Goal: Check status

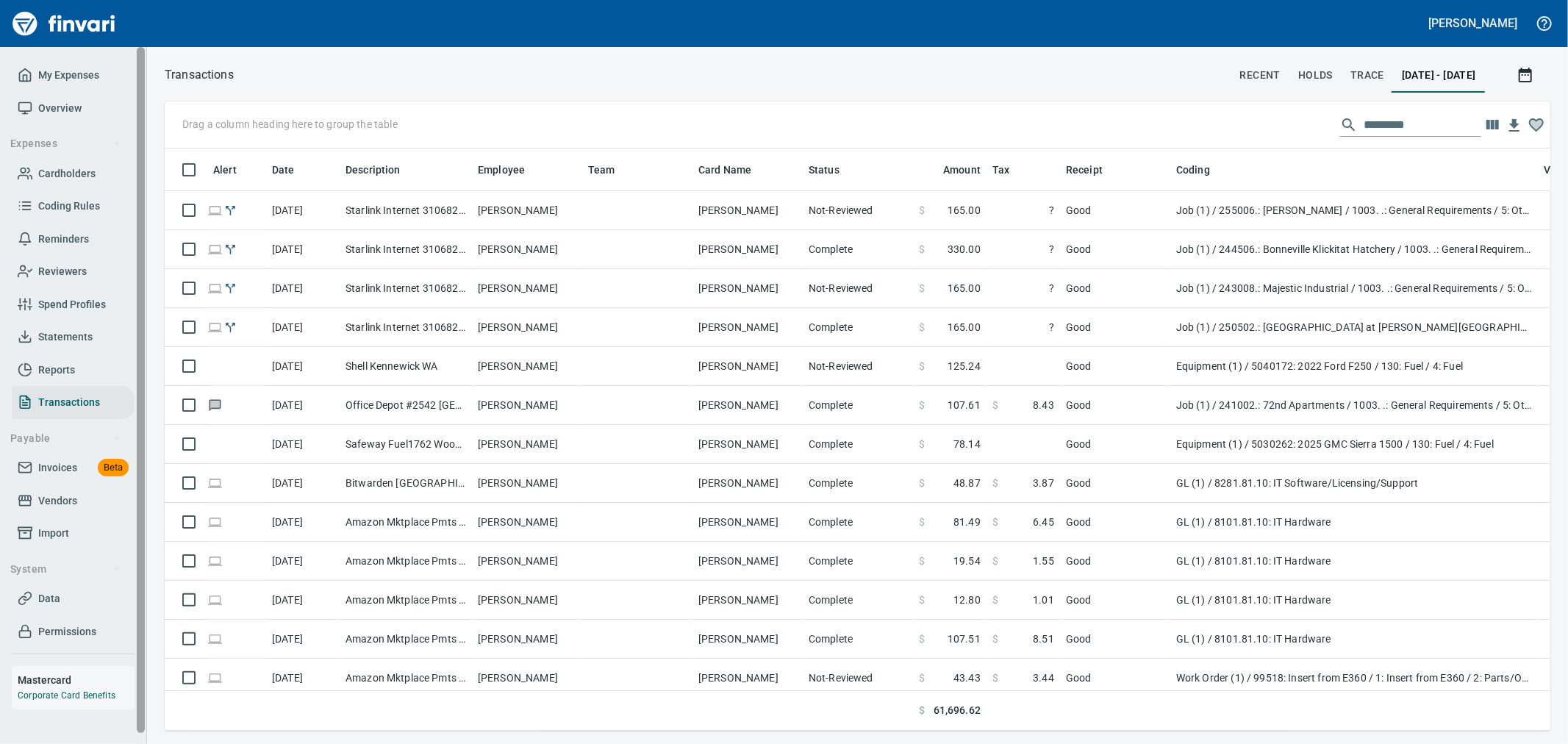
scroll to position [557, 1361]
click at [61, 470] on span "Invoices" at bounding box center [57, 468] width 39 height 19
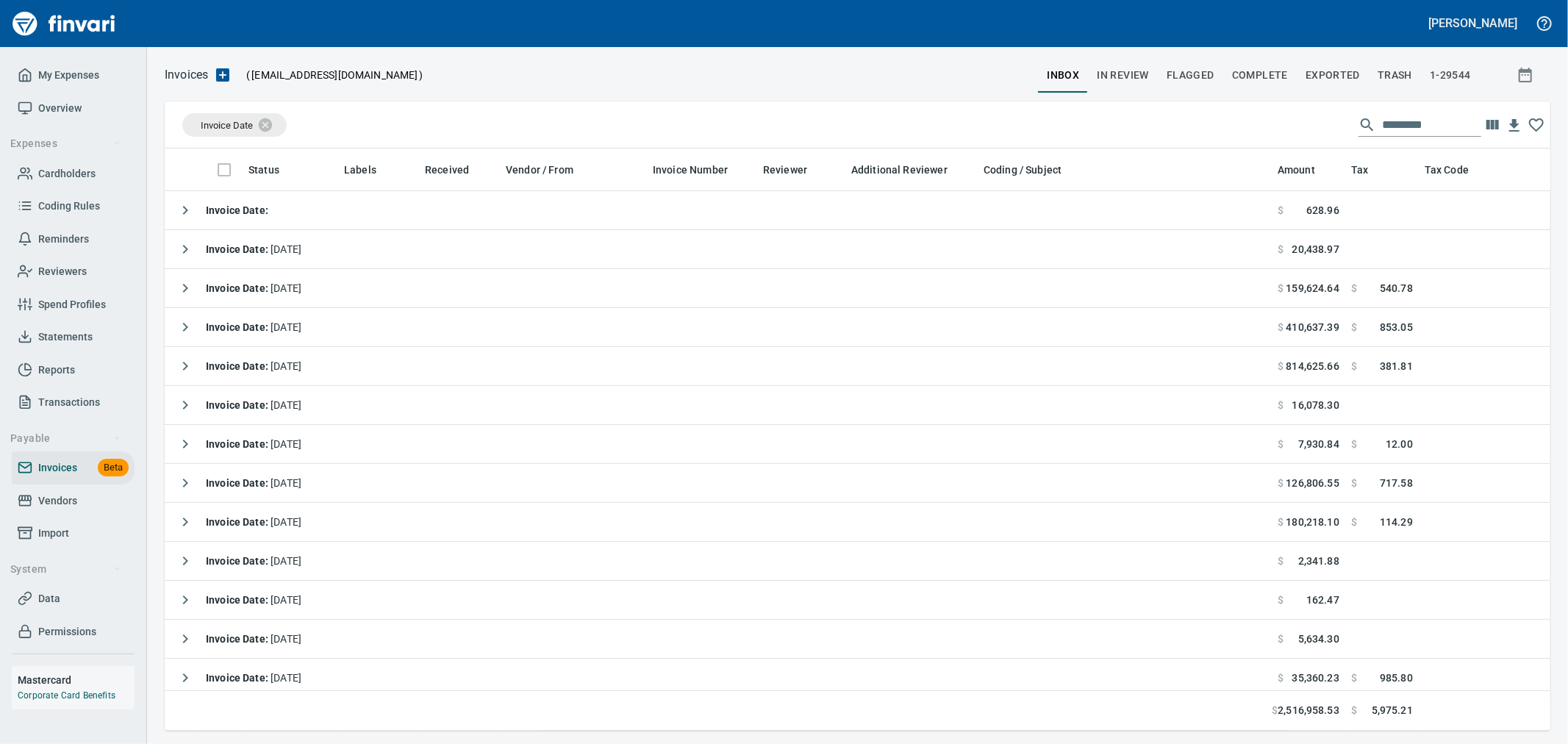
scroll to position [557, 1361]
click at [1122, 71] on span "In Review" at bounding box center [1122, 75] width 52 height 19
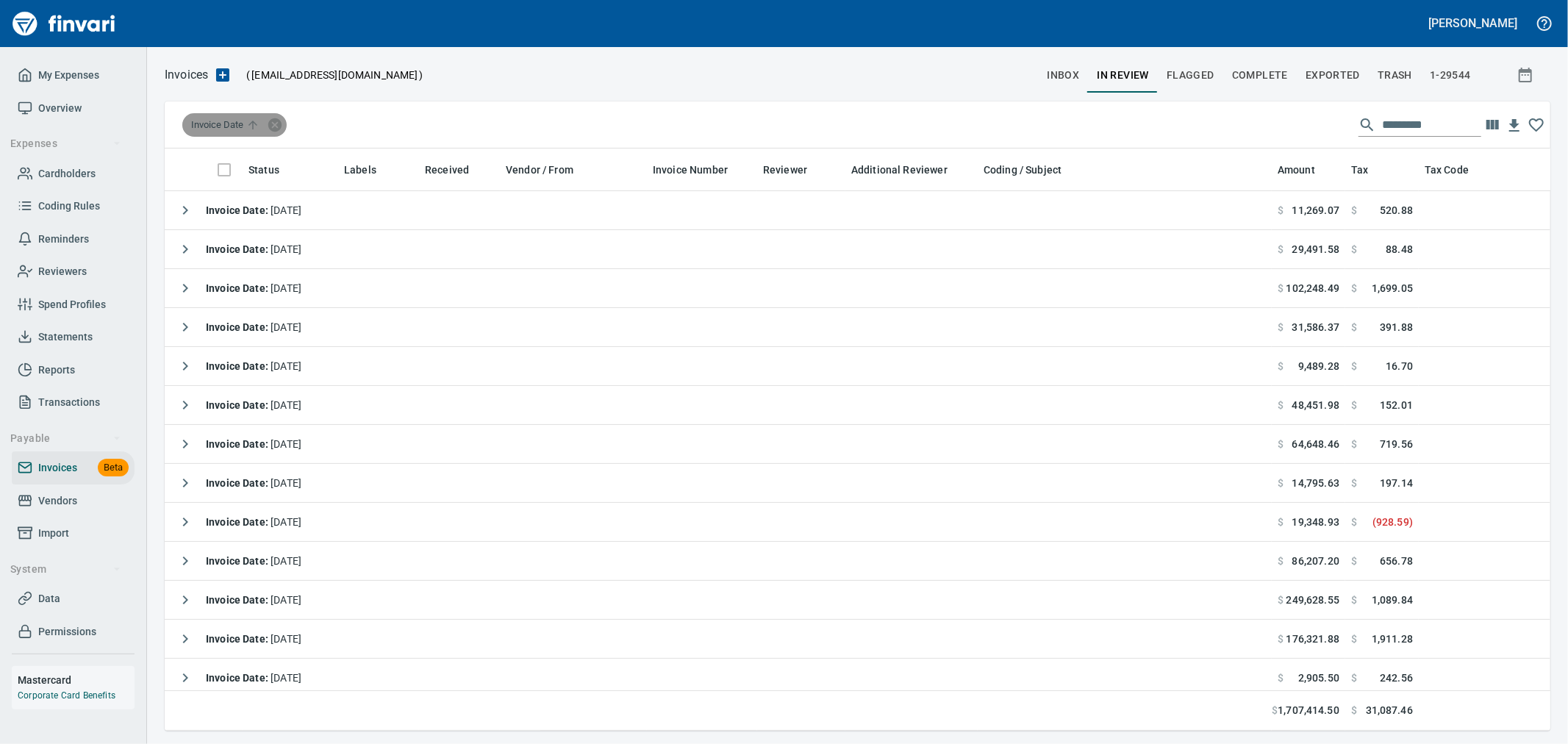
click at [234, 120] on span "Invoice Date" at bounding box center [227, 124] width 71 height 13
click at [239, 132] on div "Invoice Date" at bounding box center [235, 125] width 104 height 23
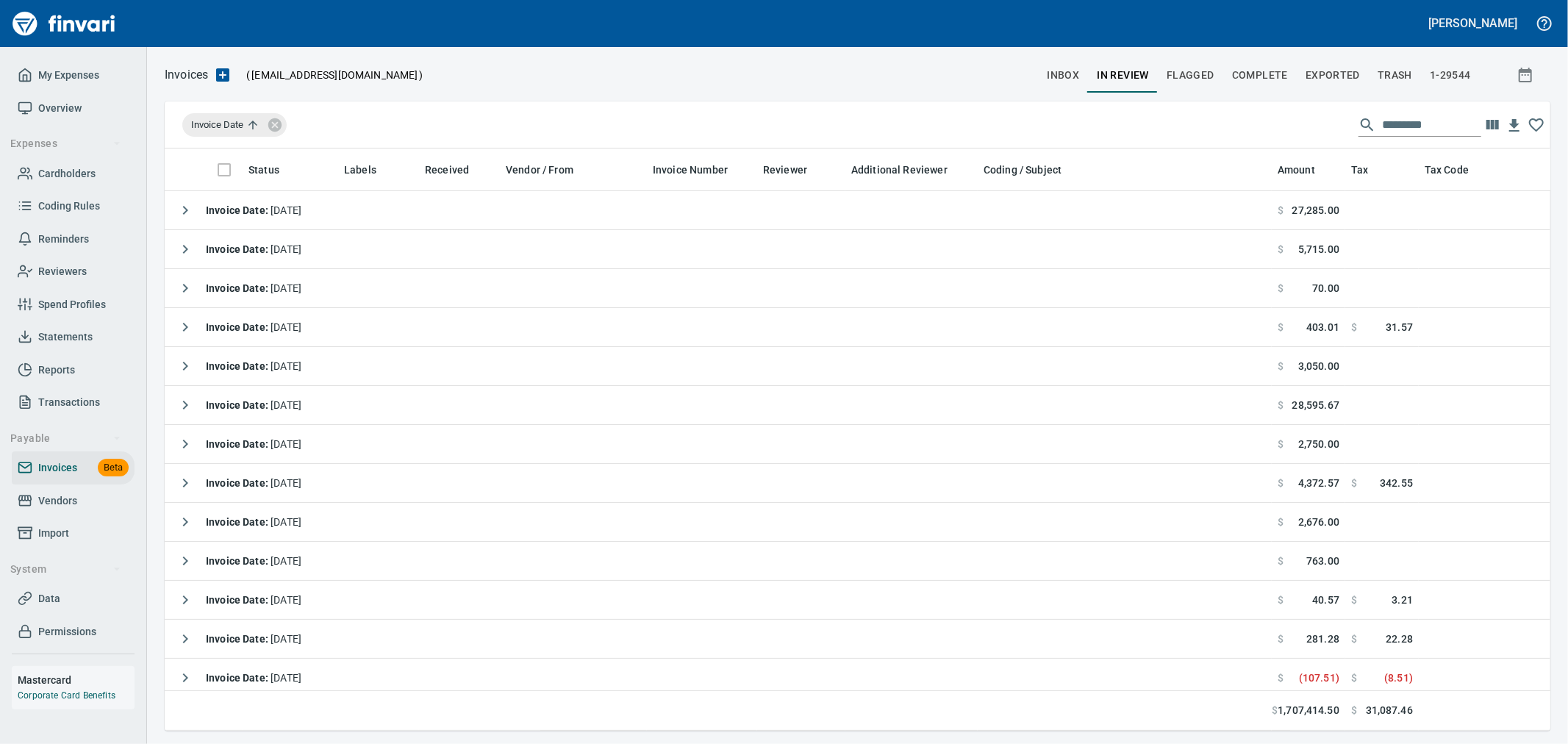
click at [1408, 131] on input "text" at bounding box center [1431, 125] width 99 height 23
click at [75, 497] on span "Vendors" at bounding box center [57, 501] width 39 height 19
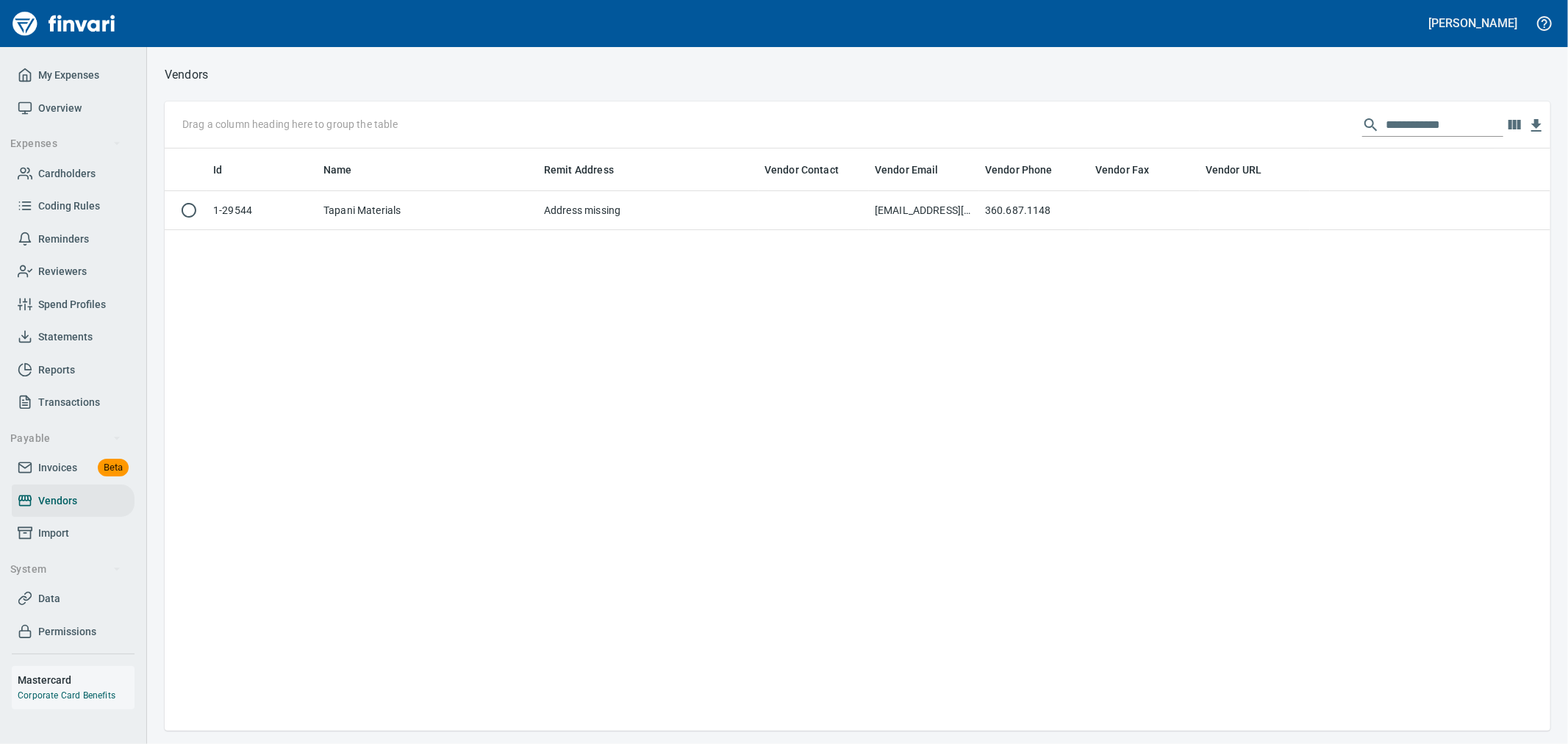
scroll to position [570, 1373]
drag, startPoint x: 391, startPoint y: 203, endPoint x: 500, endPoint y: 249, distance: 118.3
click at [391, 203] on td "Tapani Materials" at bounding box center [428, 211] width 221 height 39
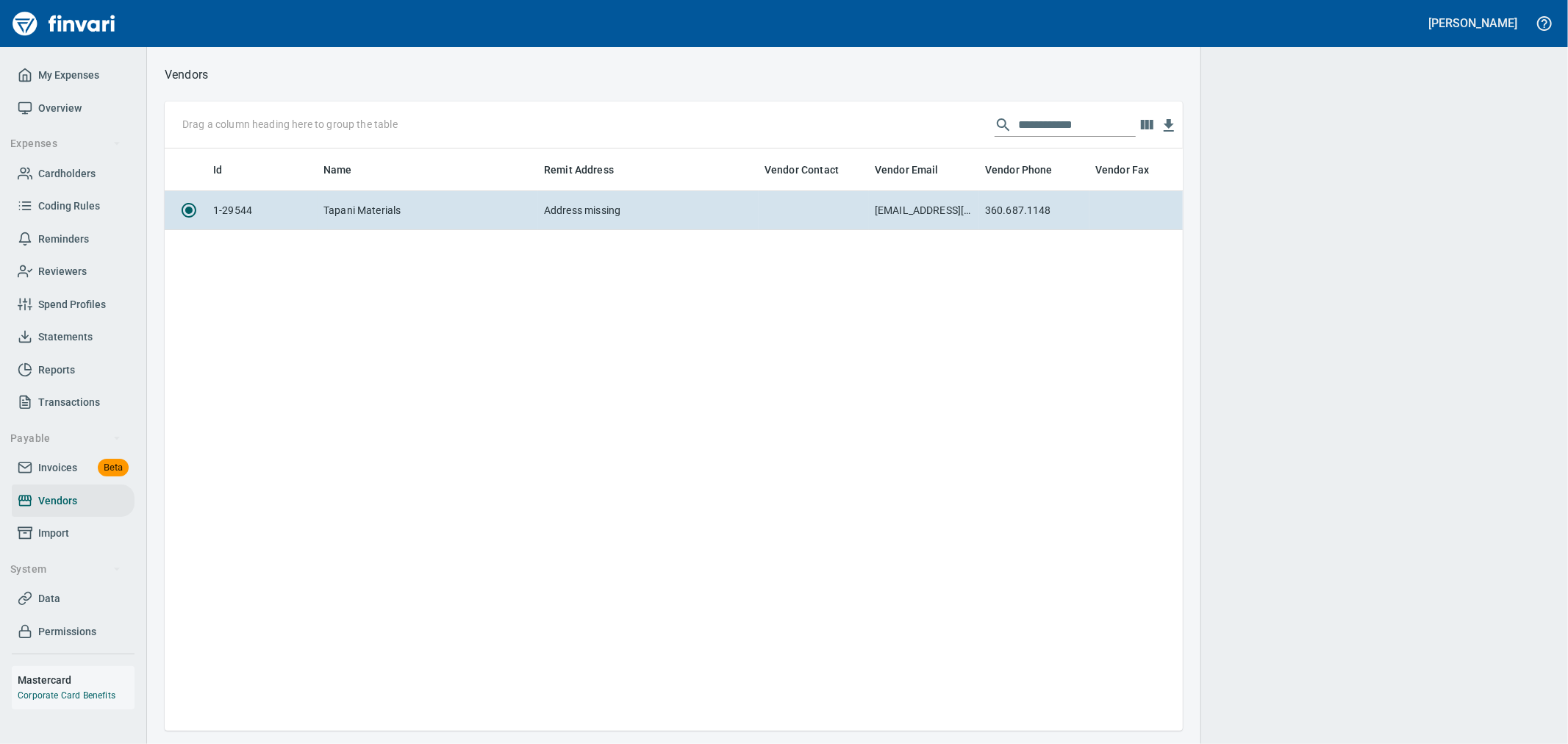
scroll to position [557, 1005]
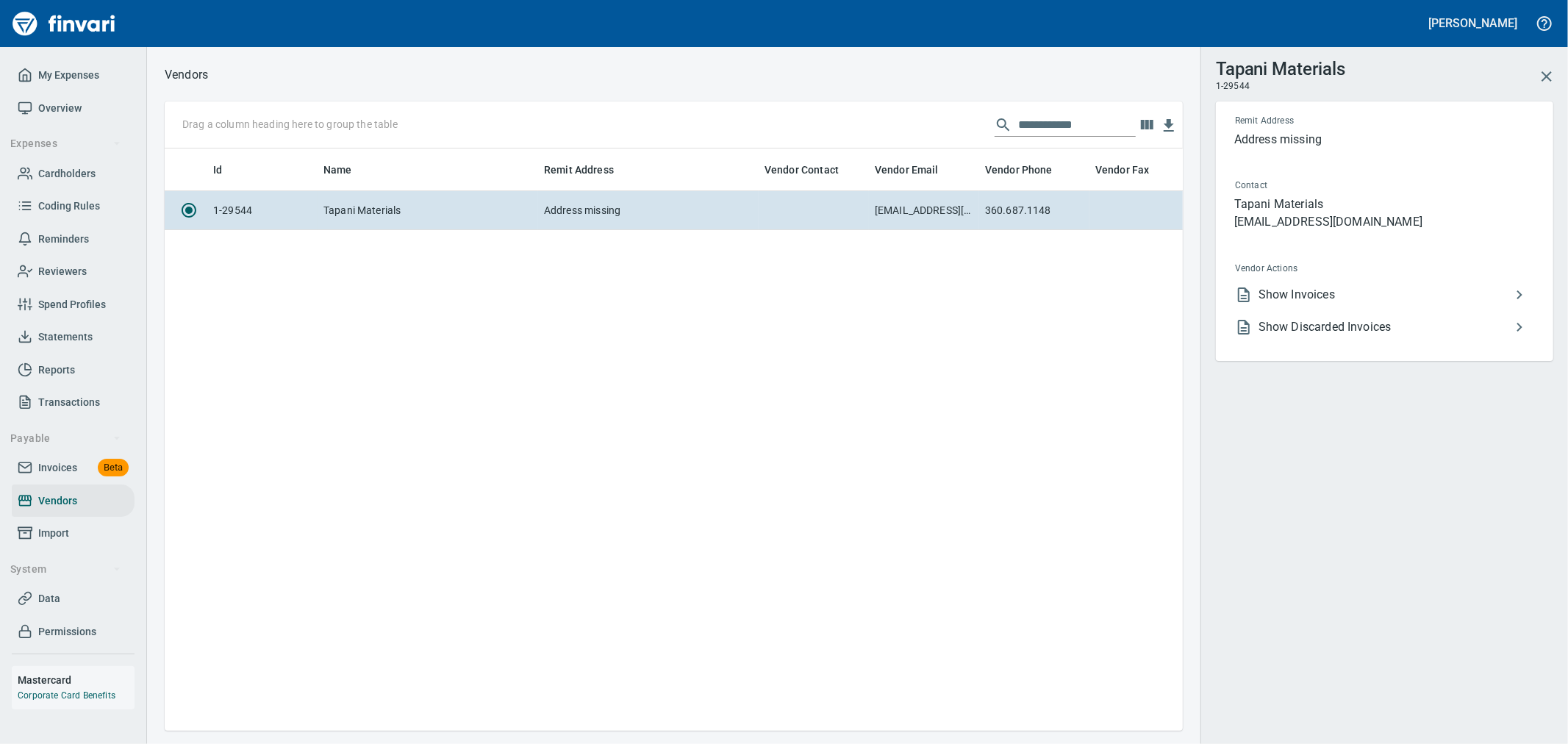
click at [1343, 293] on span "Show Invoices" at bounding box center [1385, 295] width 252 height 18
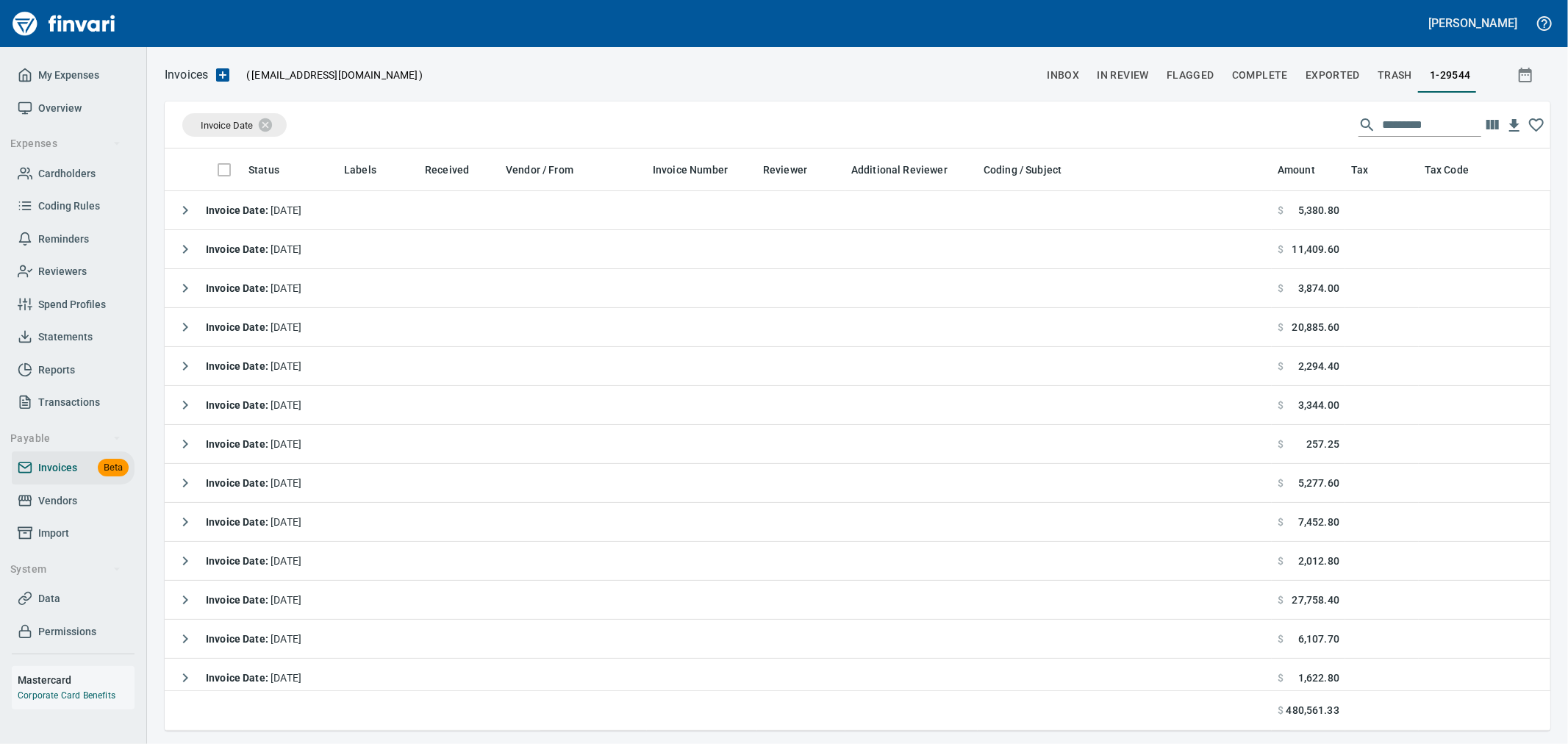
scroll to position [557, 1361]
click at [237, 119] on span "Invoice Date" at bounding box center [227, 124] width 71 height 13
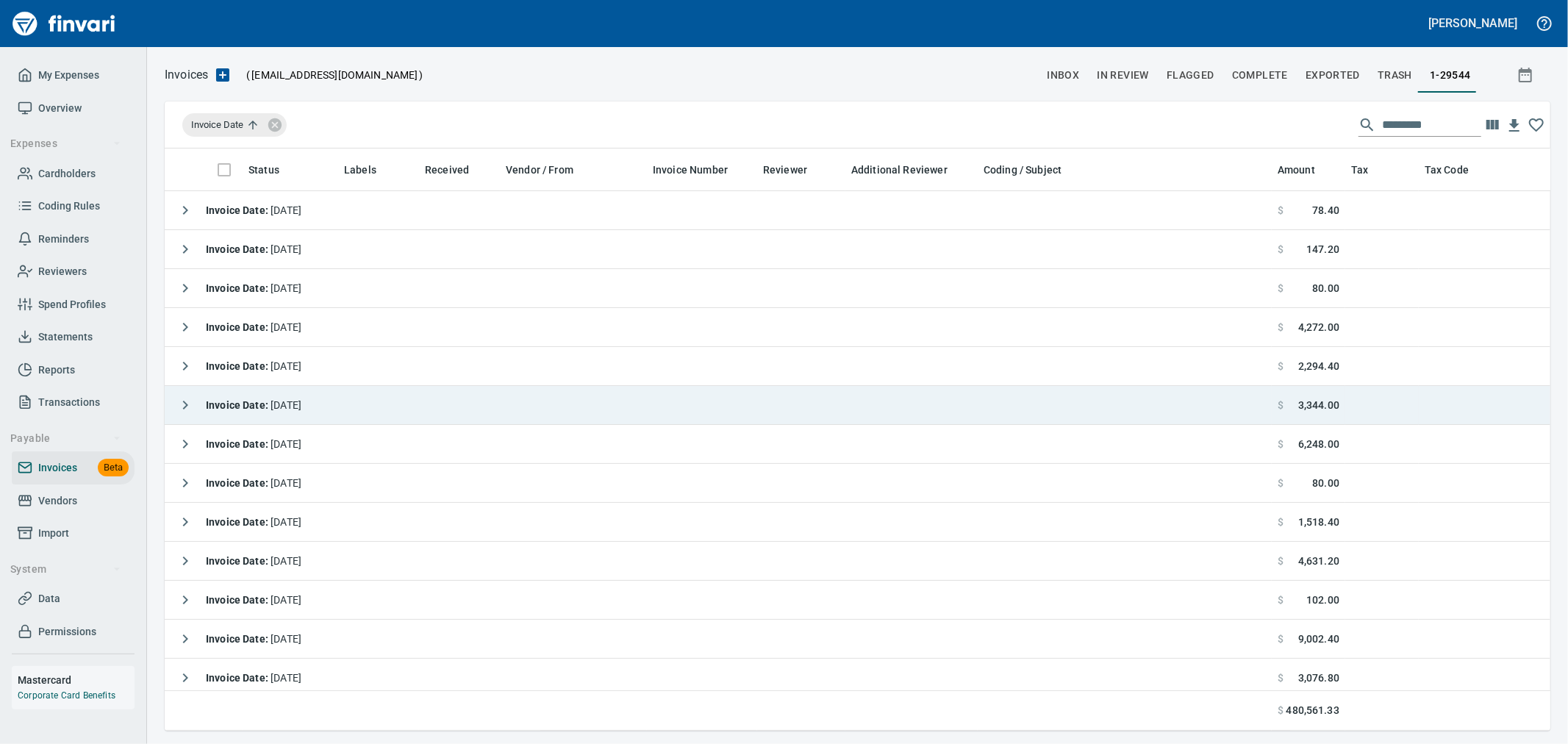
click at [300, 404] on span "Invoice Date : [DATE]" at bounding box center [253, 405] width 96 height 12
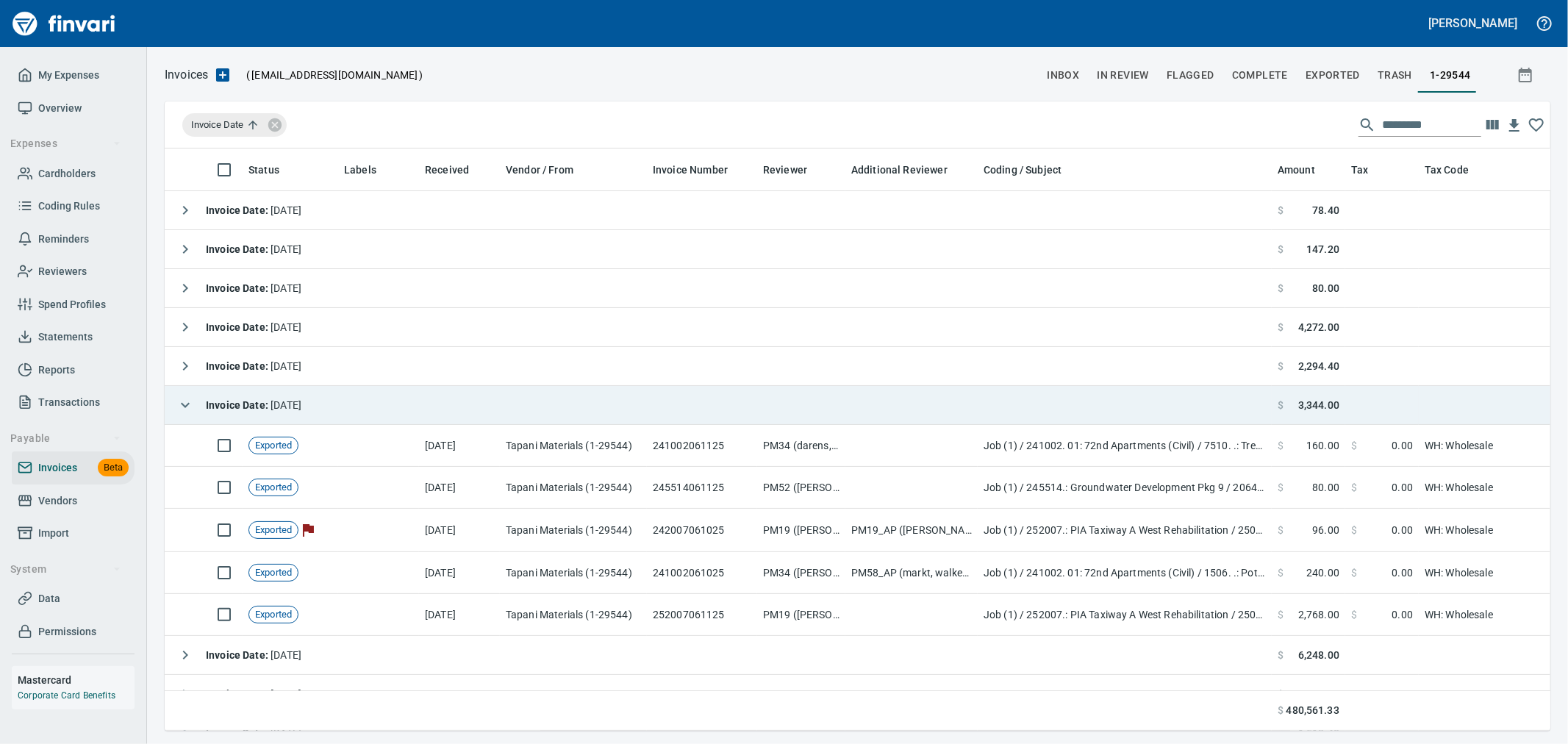
click at [287, 405] on span "Invoice Date : [DATE]" at bounding box center [253, 405] width 96 height 12
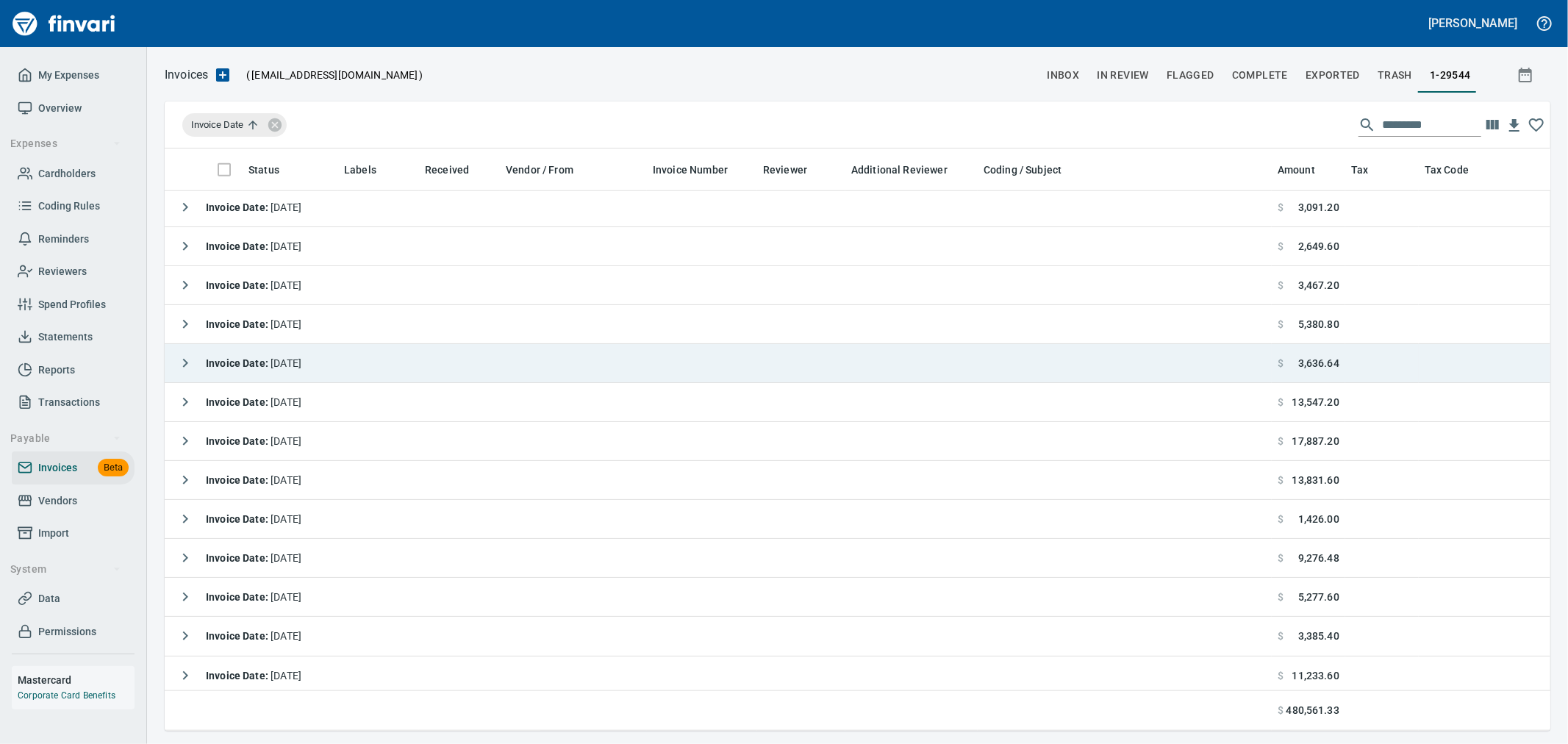
scroll to position [980, 0]
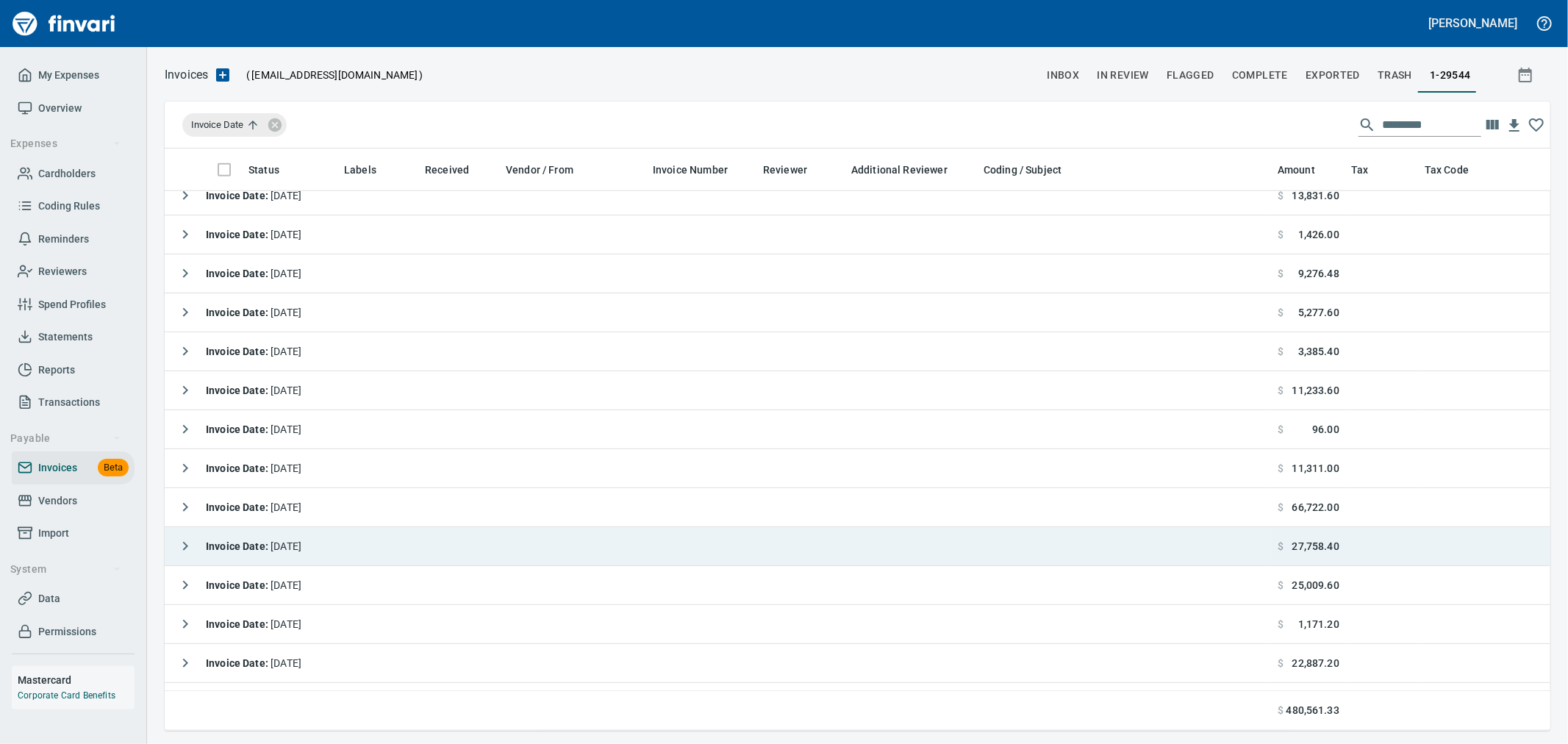
click at [273, 549] on span "Invoice Date : [DATE]" at bounding box center [253, 546] width 96 height 12
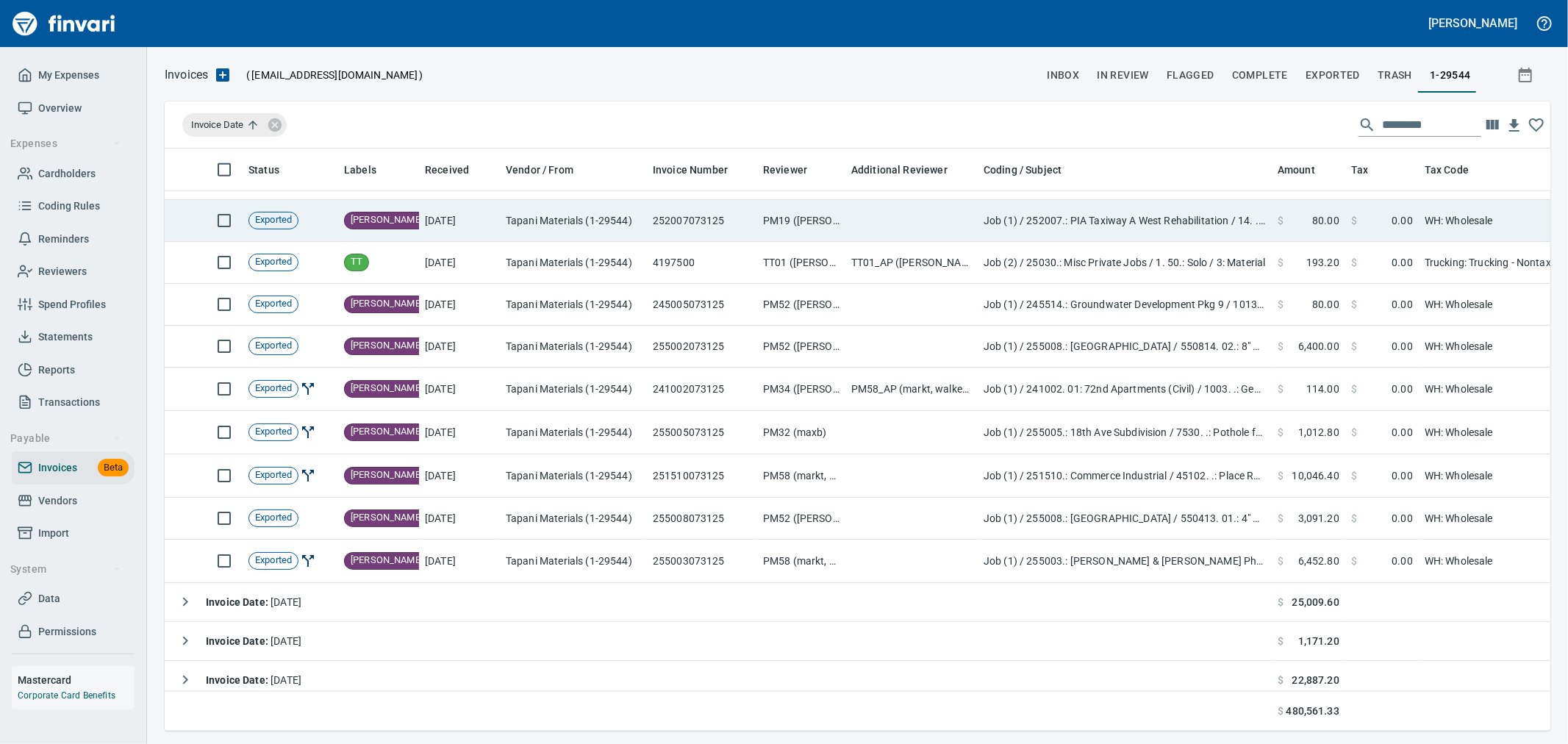
scroll to position [1553, 0]
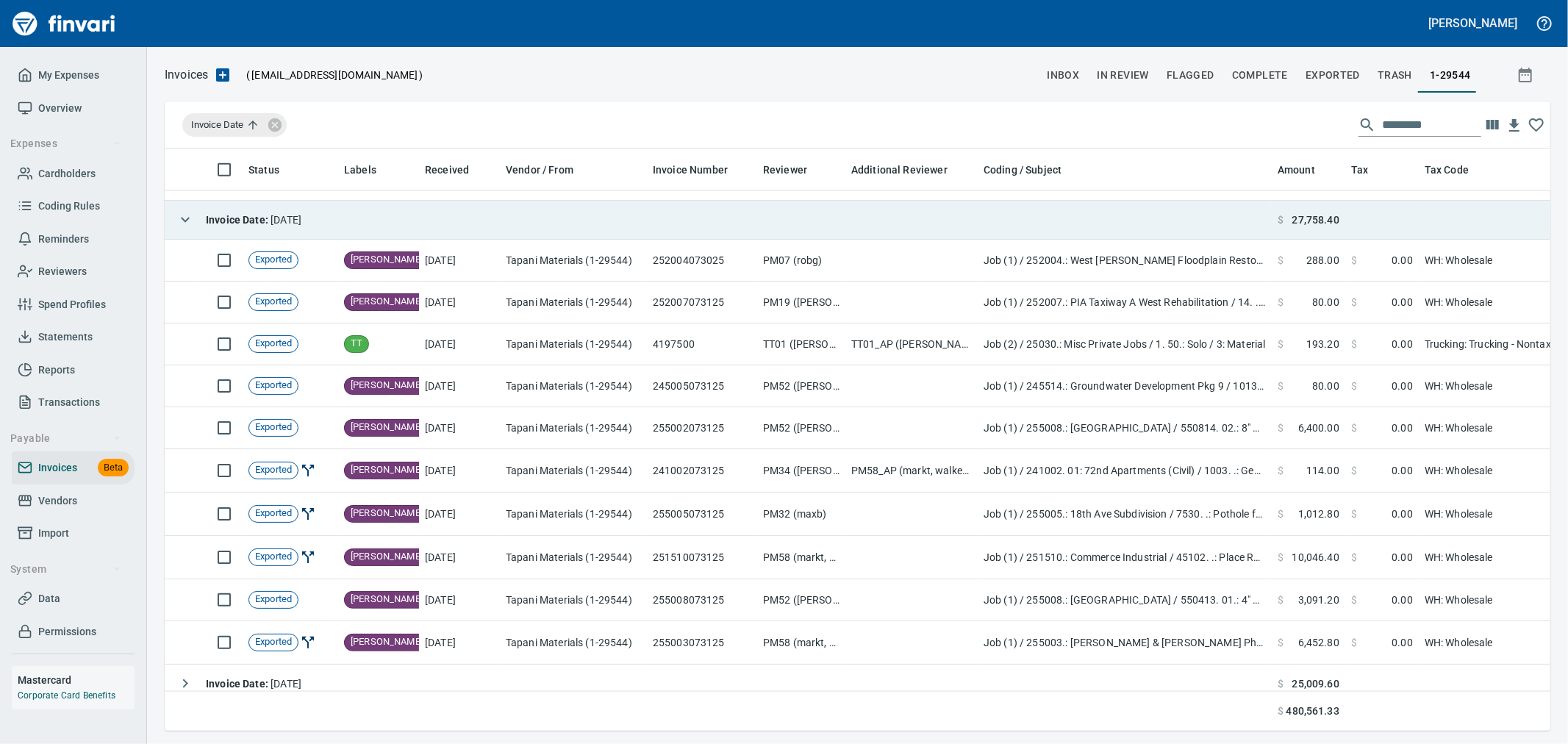
drag, startPoint x: 193, startPoint y: 218, endPoint x: 204, endPoint y: 231, distance: 17.0
click at [191, 218] on icon "button" at bounding box center [185, 219] width 18 height 18
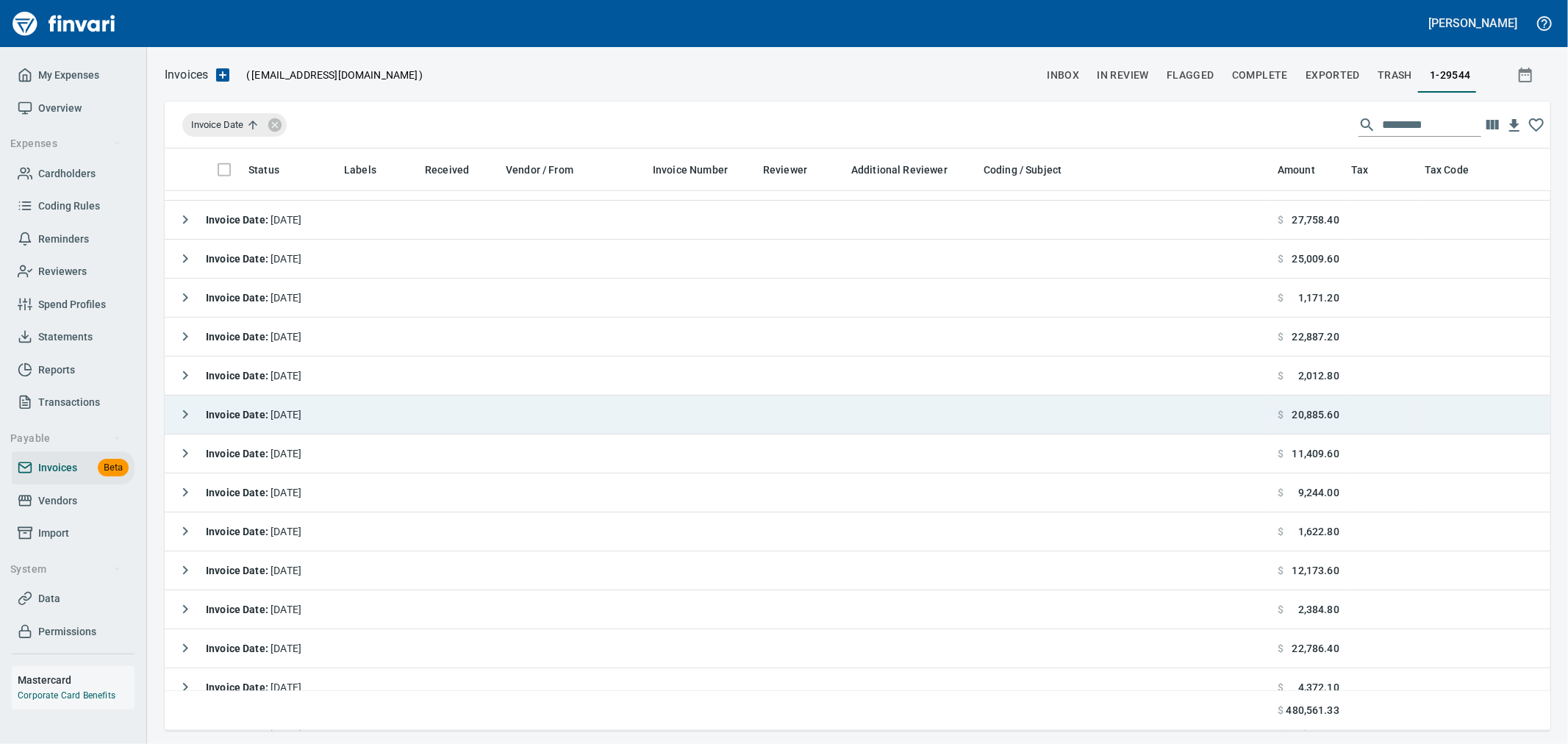
click at [179, 414] on icon "button" at bounding box center [185, 414] width 18 height 18
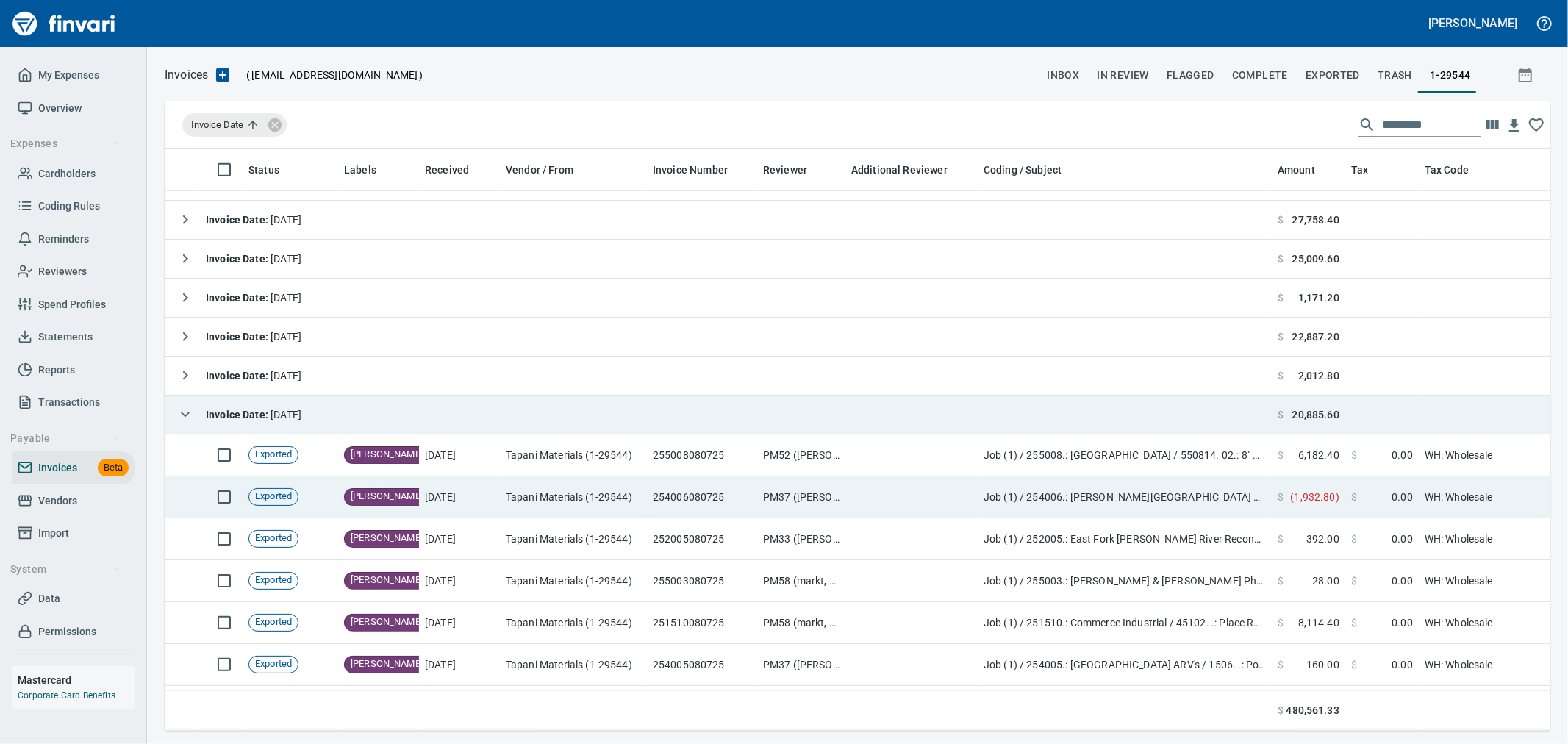
click at [849, 508] on td at bounding box center [911, 498] width 132 height 42
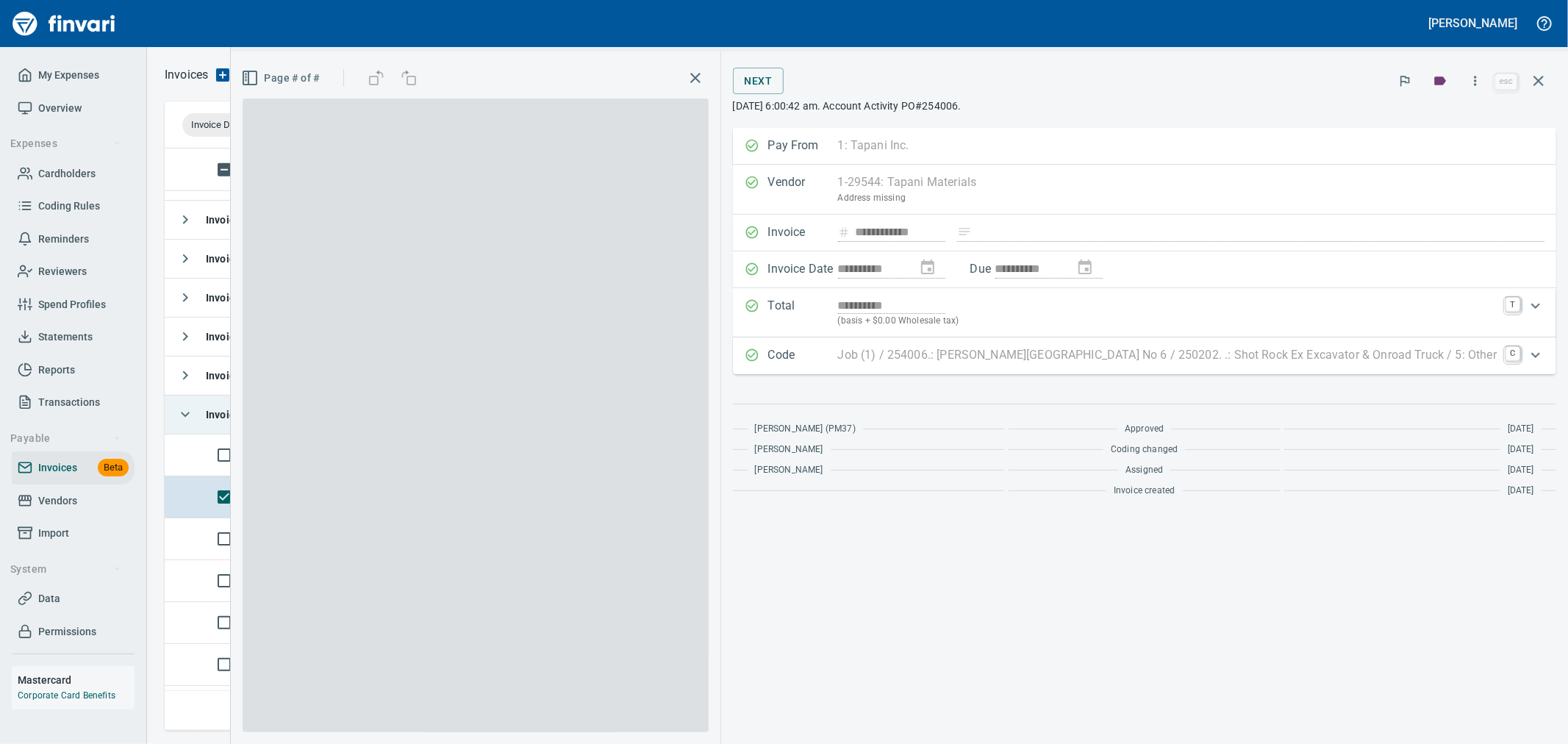
scroll to position [557, 1361]
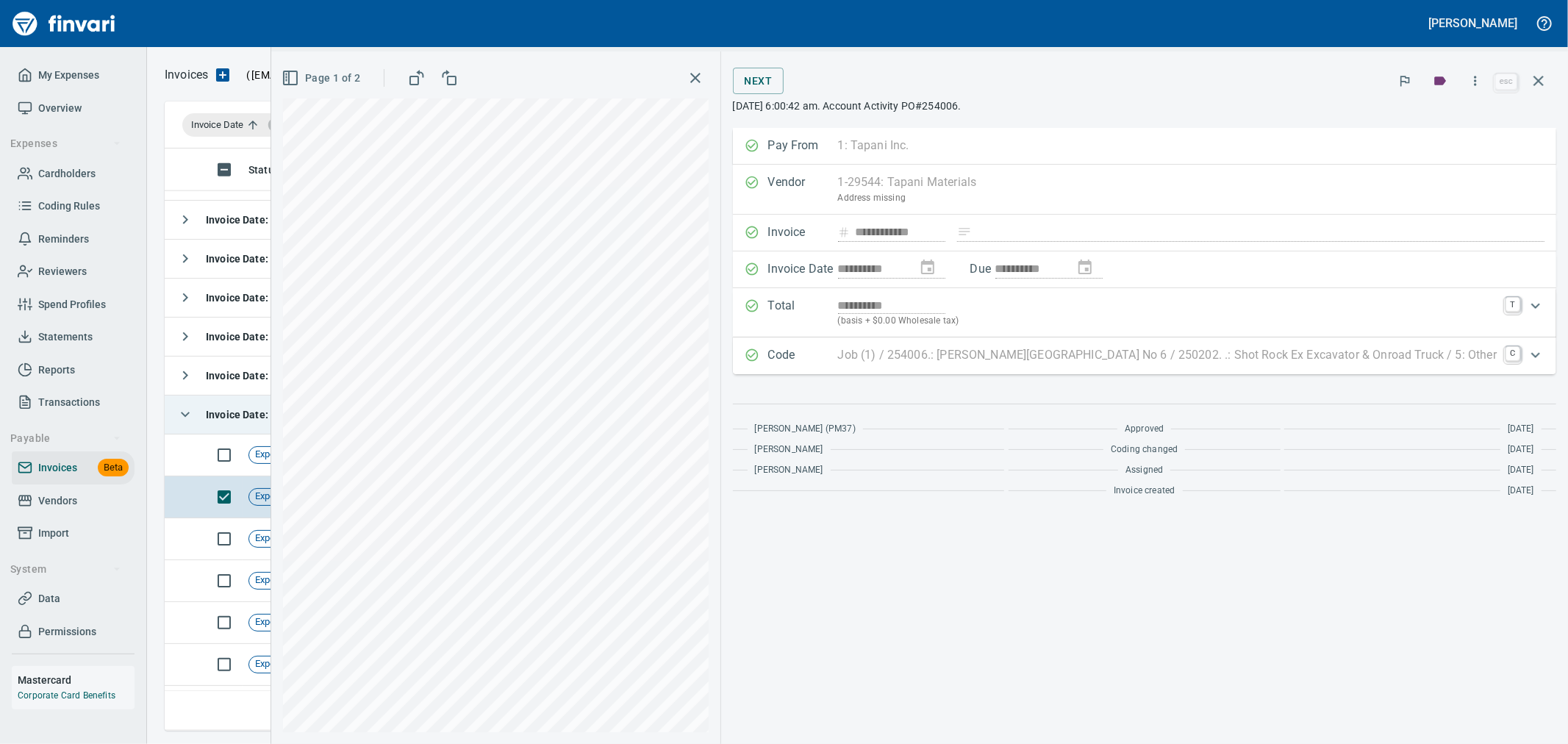
click at [991, 615] on div "**********" at bounding box center [1145, 436] width 847 height 617
drag, startPoint x: 1531, startPoint y: 78, endPoint x: 417, endPoint y: 331, distance: 1142.4
click at [1531, 78] on icon "button" at bounding box center [1538, 81] width 18 height 18
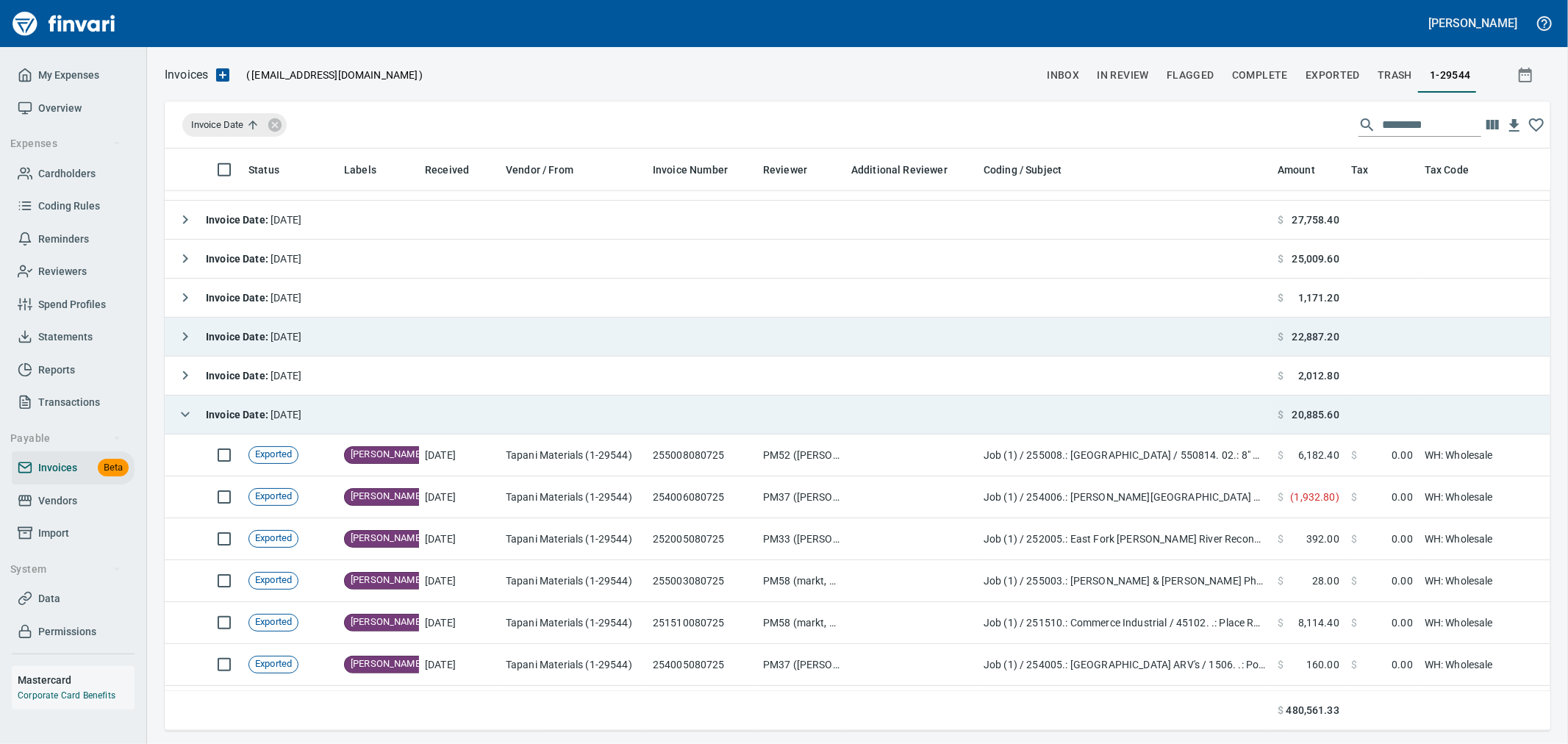
scroll to position [557, 1361]
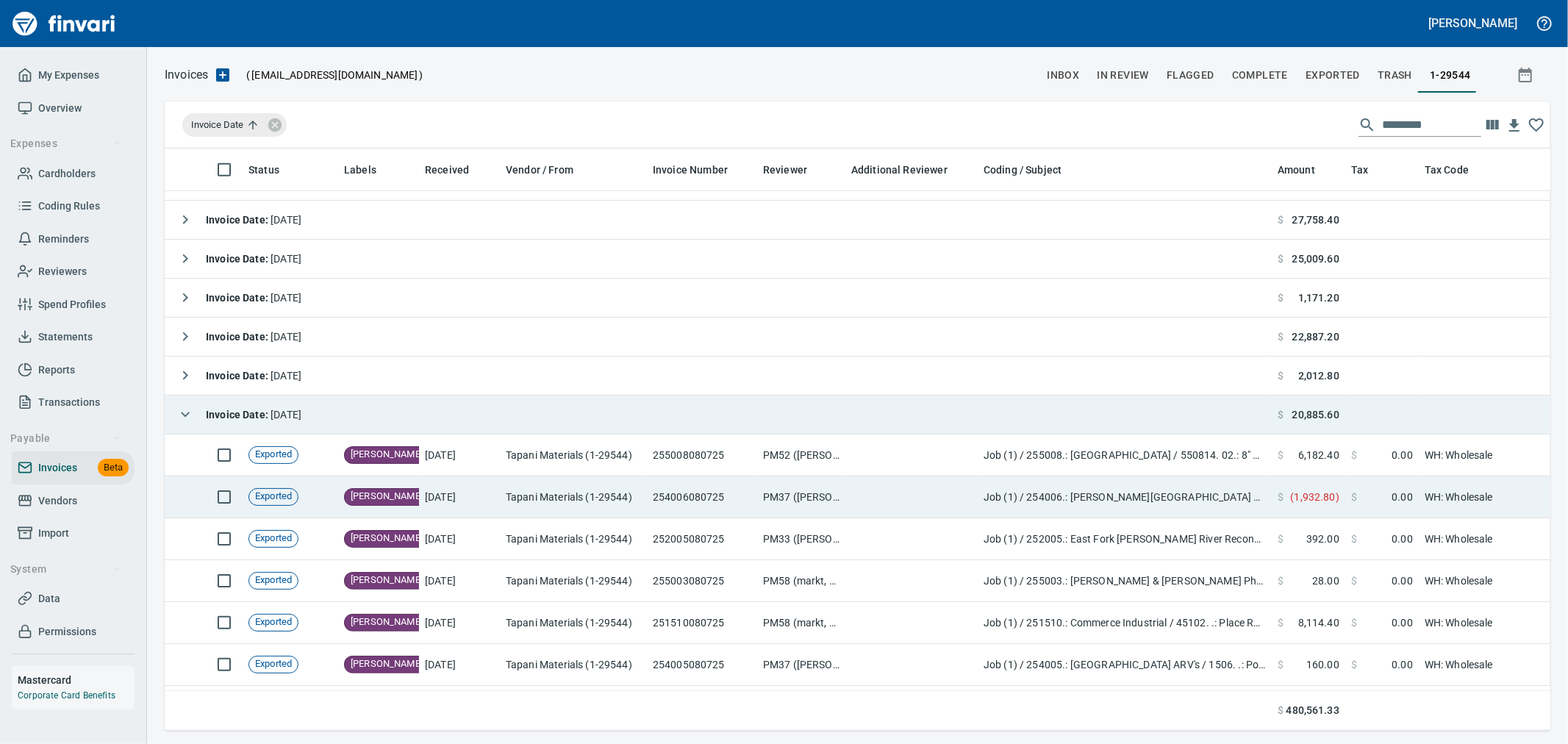
click at [606, 504] on td "Tapani Materials (1-29544)" at bounding box center [573, 498] width 147 height 42
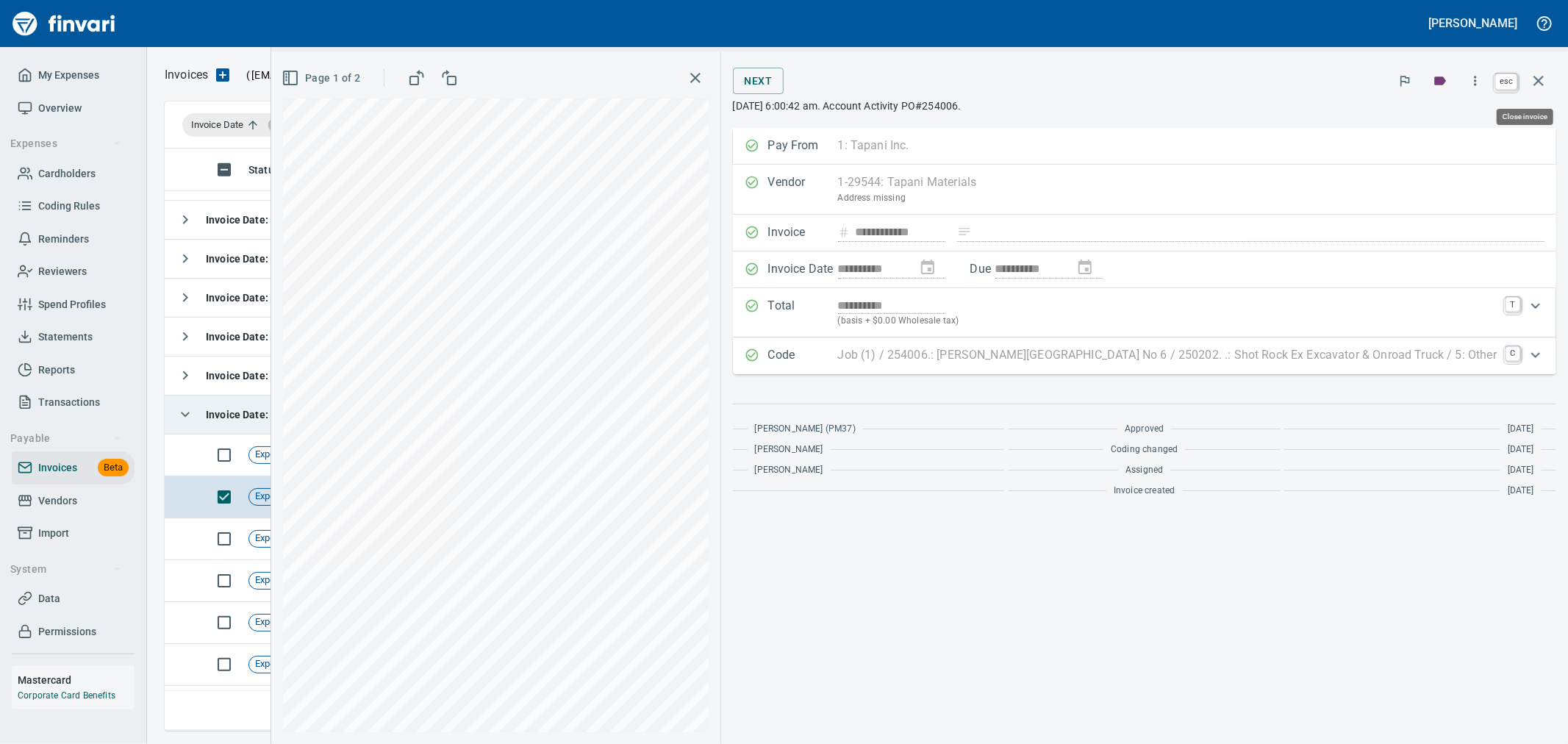
drag, startPoint x: 1538, startPoint y: 79, endPoint x: 380, endPoint y: 437, distance: 1212.1
click at [1538, 79] on icon "button" at bounding box center [1538, 81] width 18 height 18
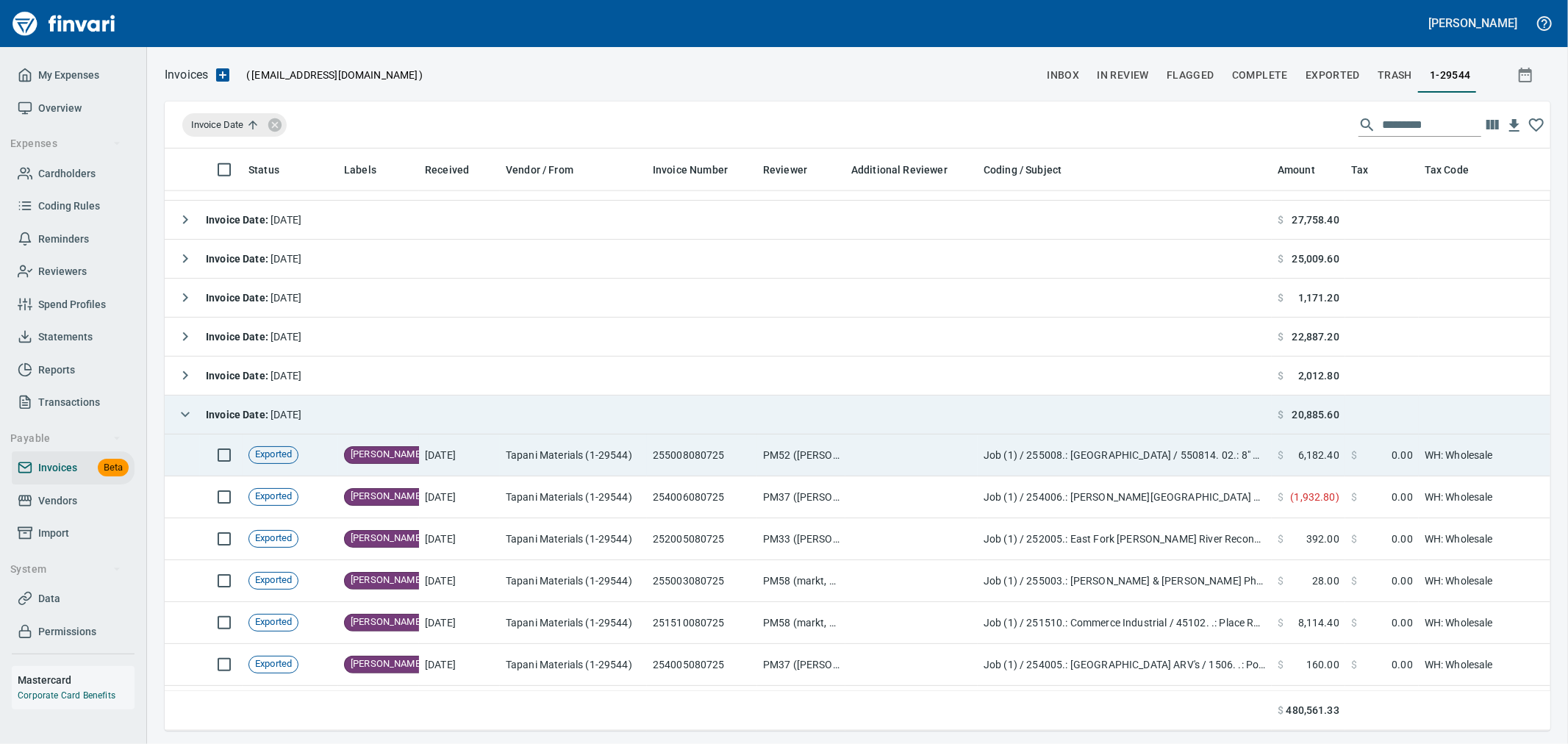
scroll to position [557, 1361]
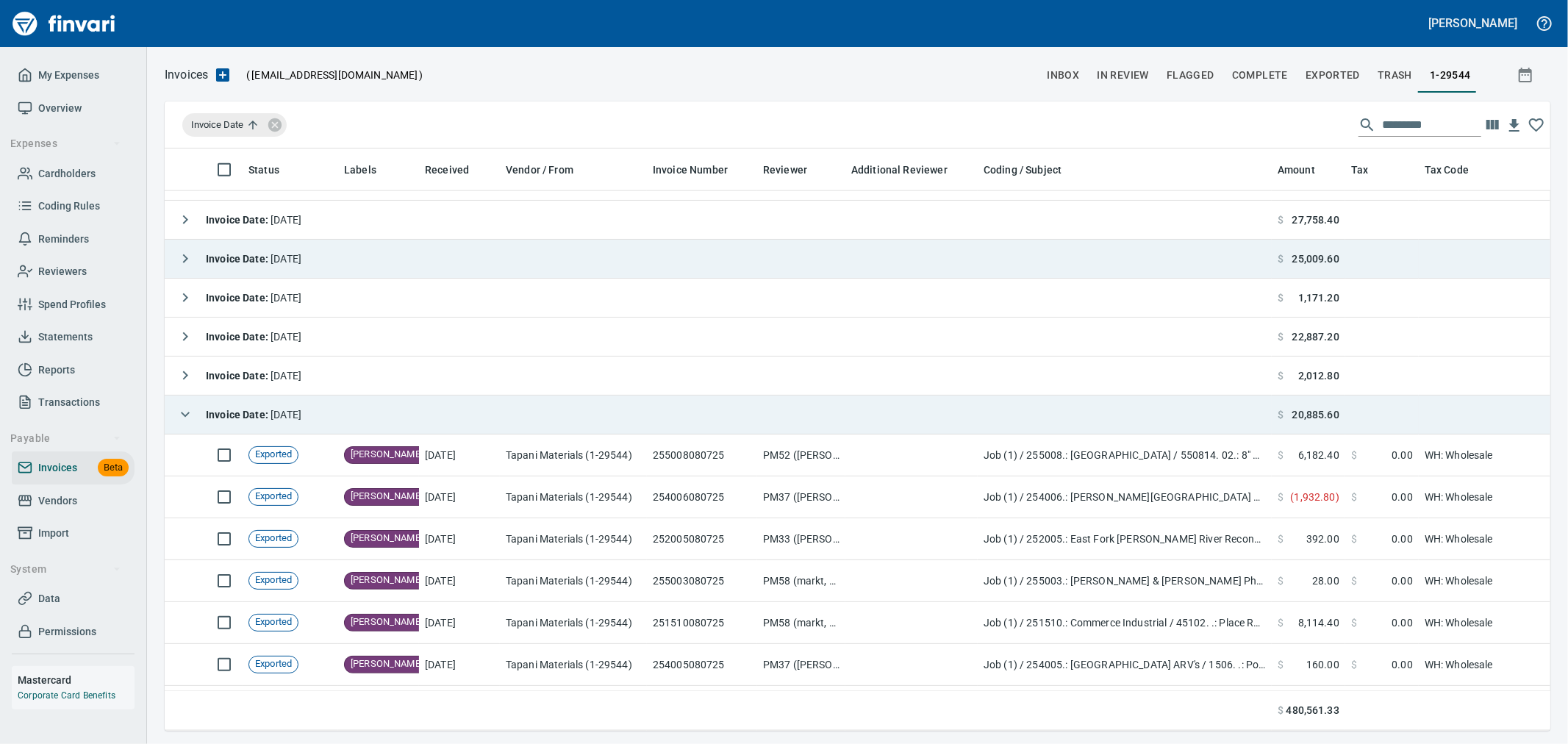
click at [182, 260] on icon "button" at bounding box center [185, 259] width 18 height 18
